Goal: Task Accomplishment & Management: Manage account settings

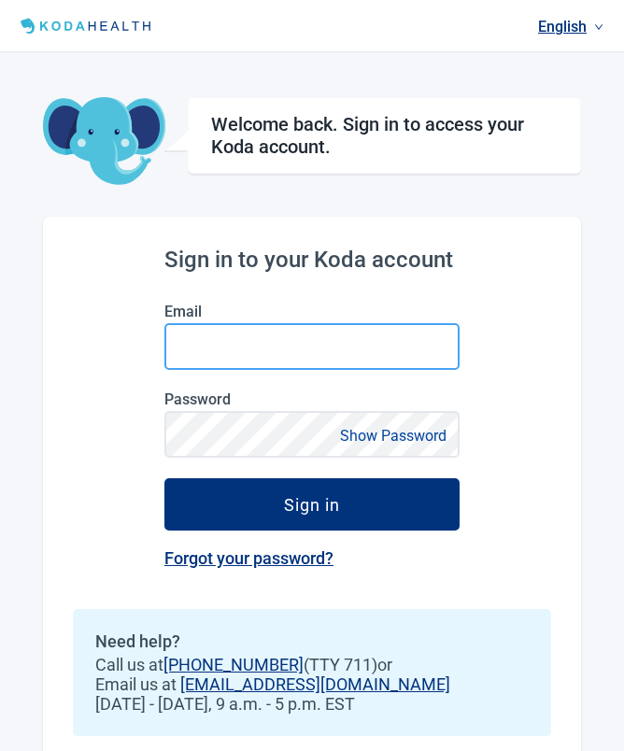
click at [337, 344] on input "Email" at bounding box center [311, 346] width 295 height 47
type input "[EMAIL_ADDRESS][DOMAIN_NAME]"
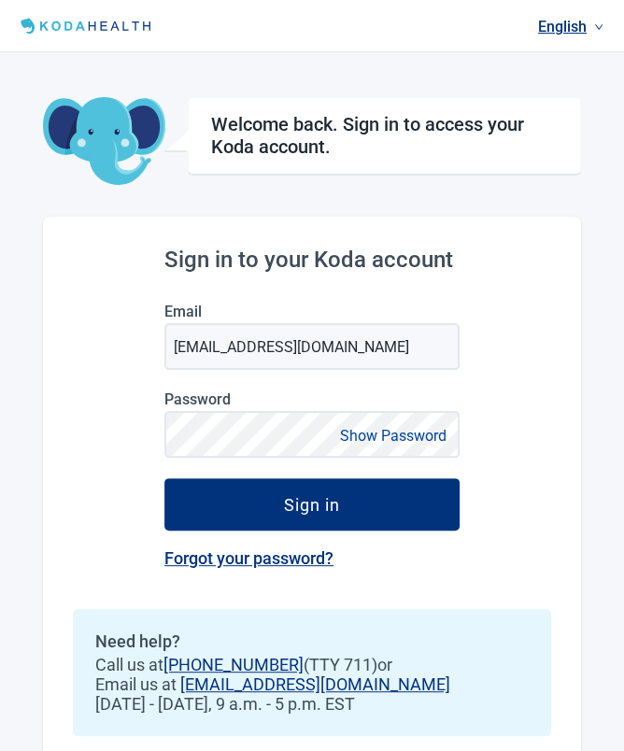
click at [312, 505] on button "Sign in" at bounding box center [311, 504] width 295 height 52
